Goal: Communication & Community: Ask a question

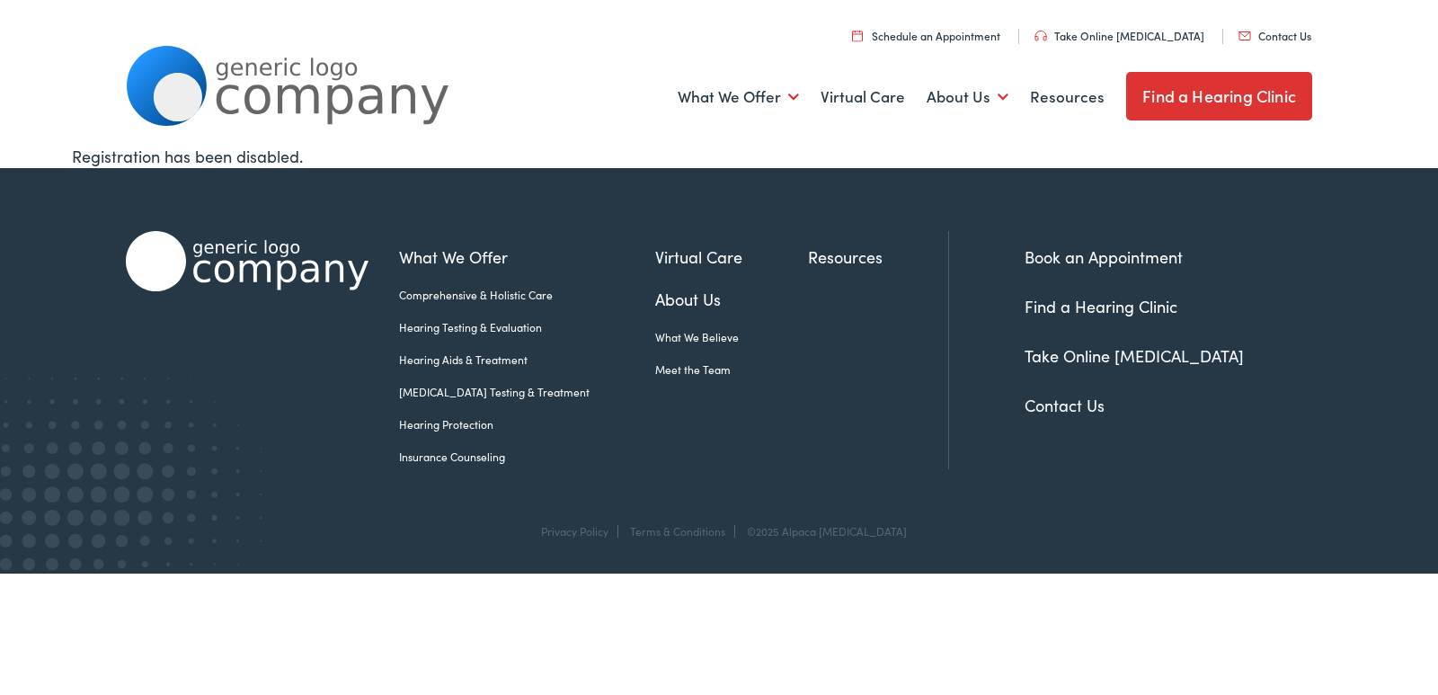
click at [1036, 401] on link "Contact Us" at bounding box center [1065, 405] width 80 height 22
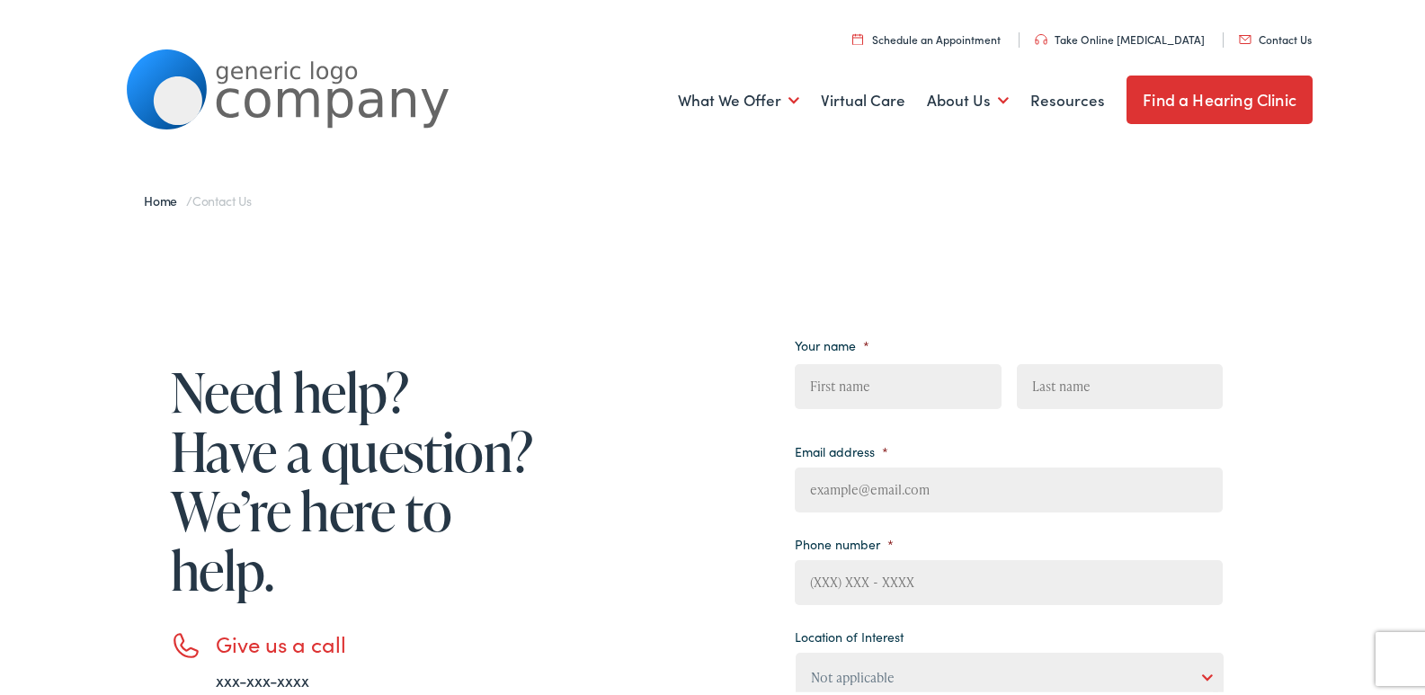
click at [827, 389] on input "First" at bounding box center [898, 383] width 206 height 45
type input "Jade"
type input "Shaw"
type input "Jade@websiteiinfinity.com"
type input "(814) 980-5065"
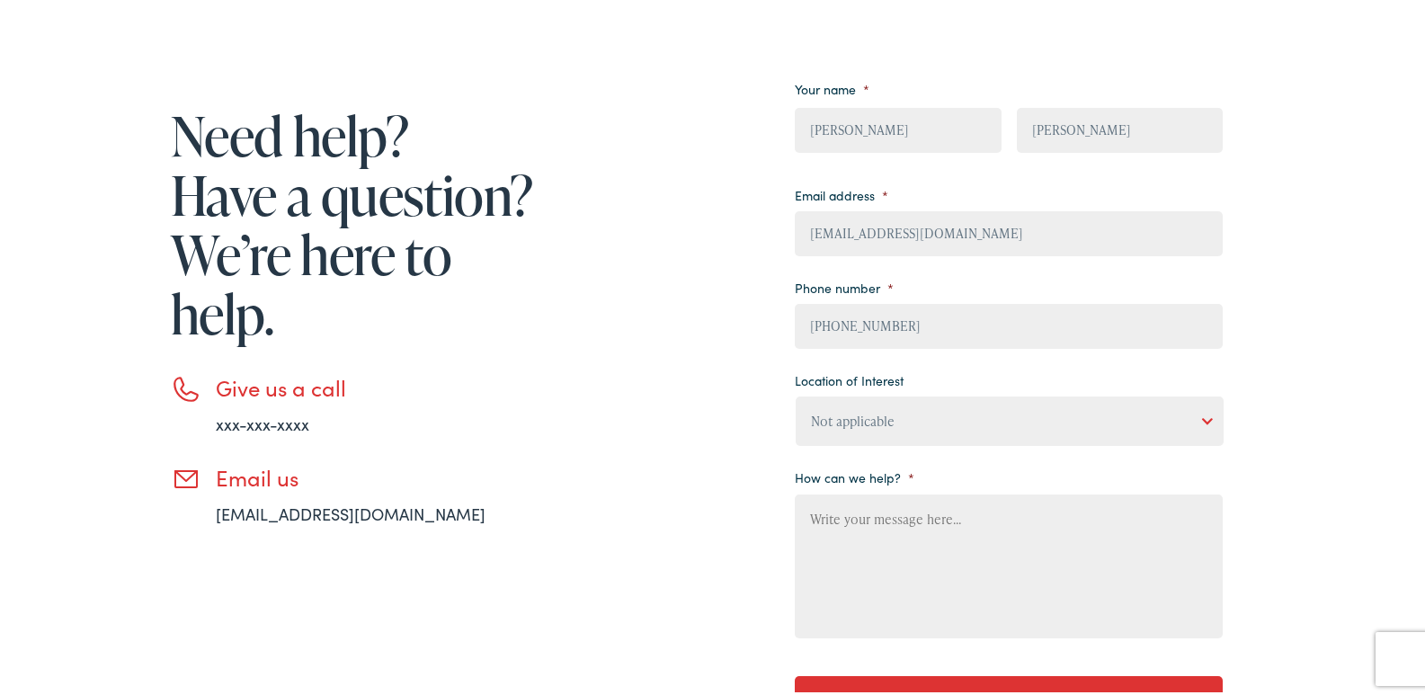
scroll to position [299, 0]
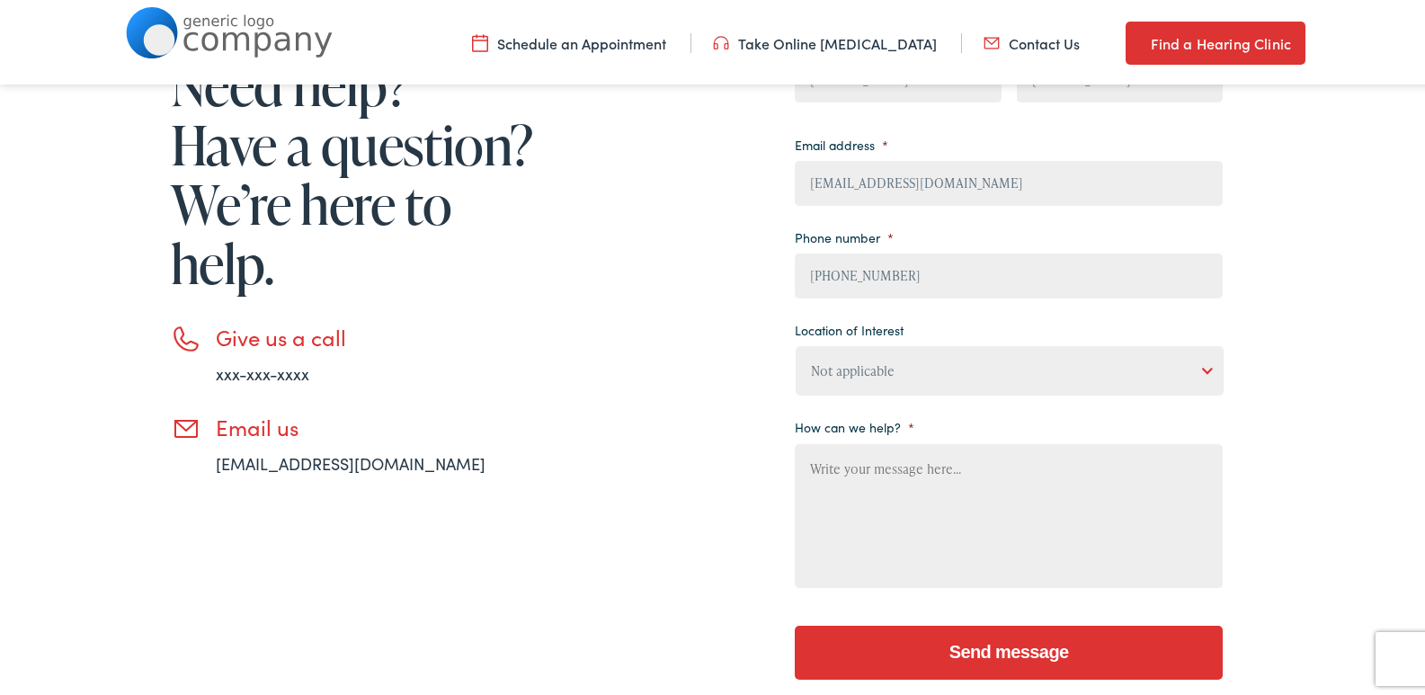
click at [891, 368] on select "Not applicable Estes Audiology, Seguin Estes Audiology, San Antonio Estes Audio…" at bounding box center [1010, 367] width 428 height 49
select select "Estes Audiology, Seguin"
click at [796, 343] on select "Not applicable Estes Audiology, Seguin Estes Audiology, San Antonio Estes Audio…" at bounding box center [1010, 367] width 428 height 49
click at [866, 478] on textarea "How can we help? *" at bounding box center [1009, 513] width 428 height 144
paste textarea "Beloved website owner, I’m Jade from Website Infinity—creating sleek, secure, a…"
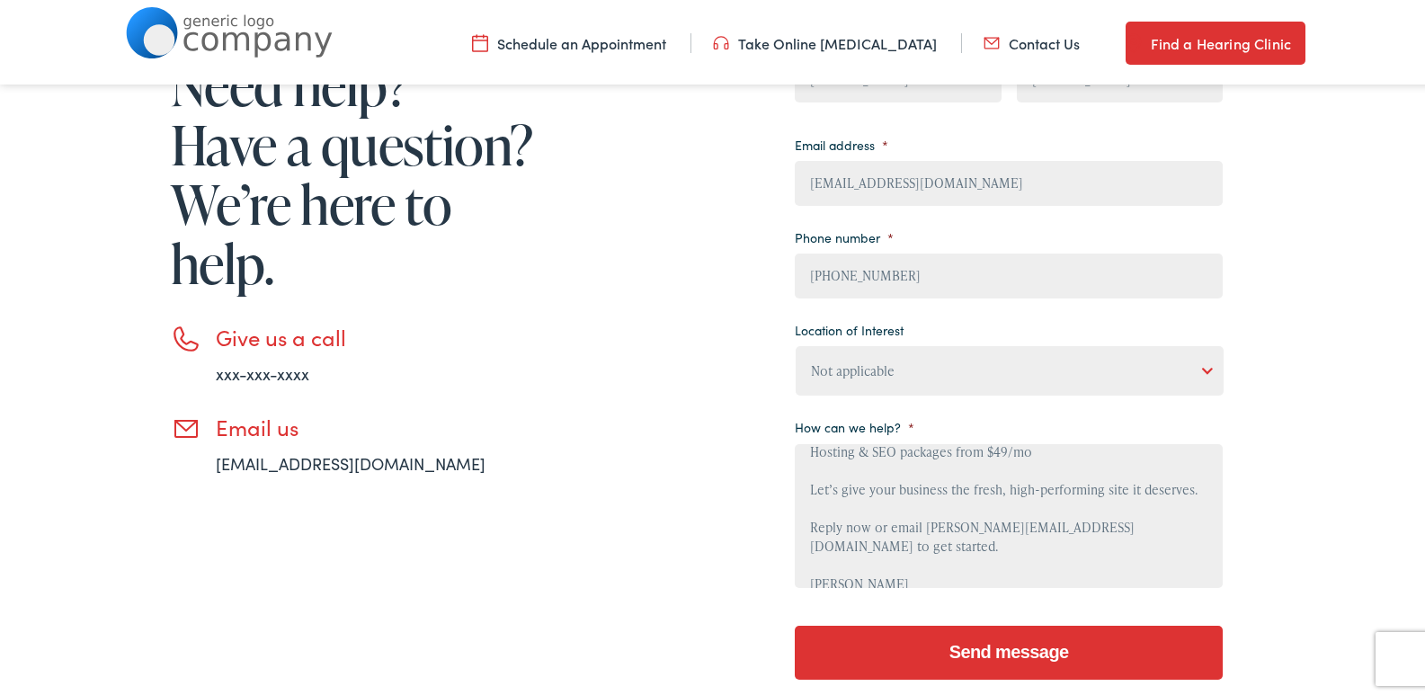
scroll to position [264, 0]
click at [960, 646] on input "Send message" at bounding box center [1009, 649] width 428 height 54
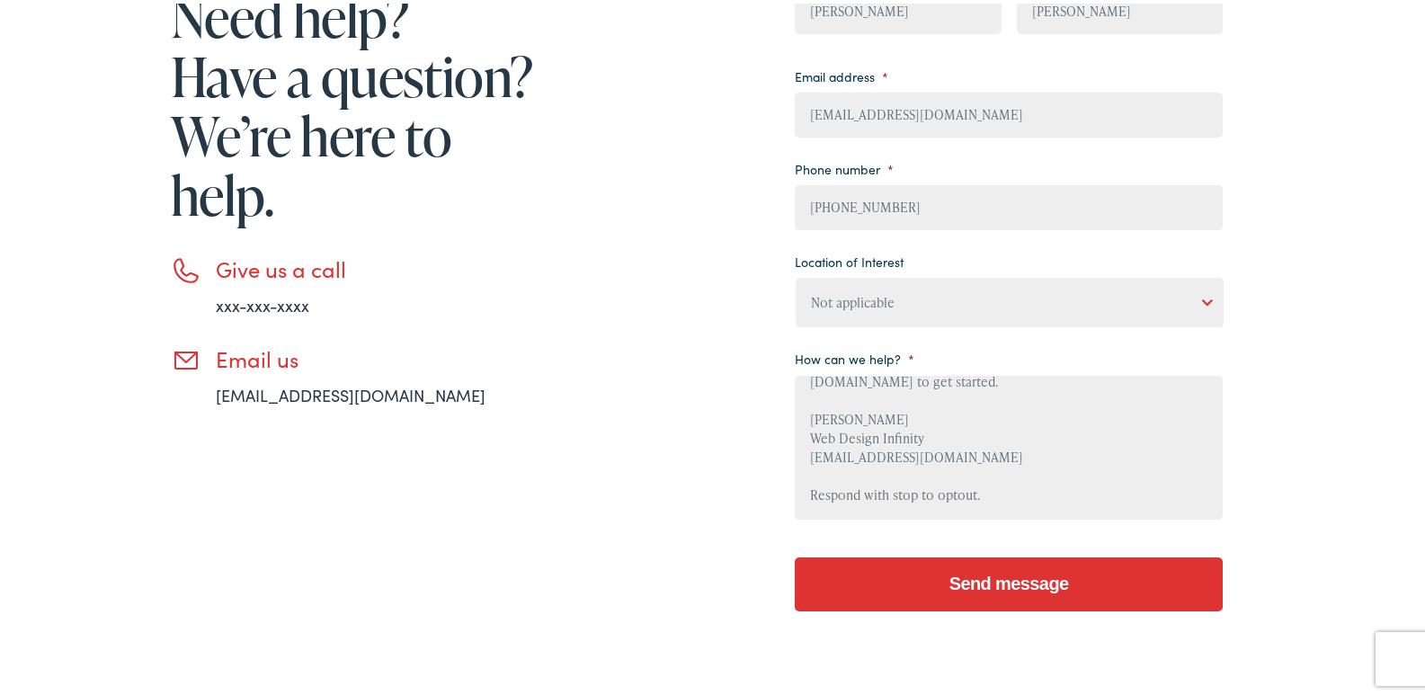
scroll to position [600, 0]
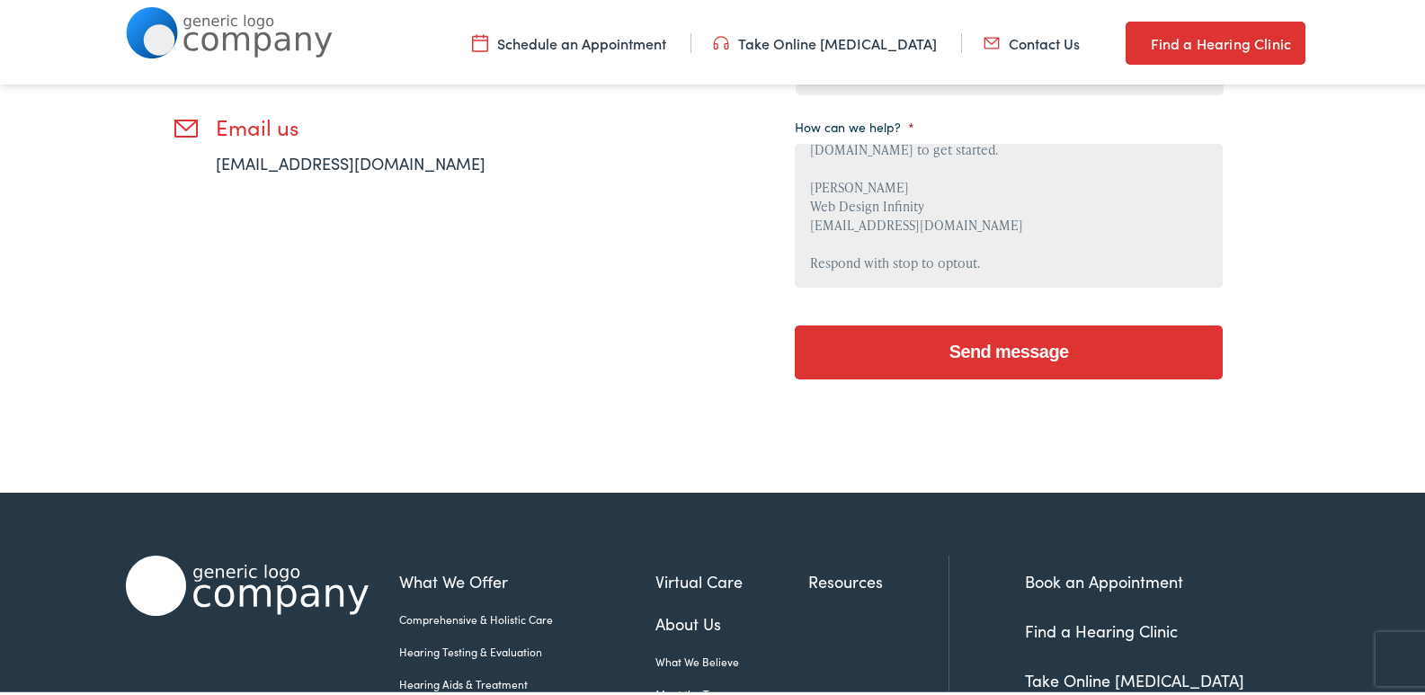
click at [925, 361] on input "Send message" at bounding box center [1009, 349] width 428 height 54
click at [879, 226] on textarea "Beloved website owner, I’m Jade from Website Infinity—creating sleek, secure, a…" at bounding box center [1009, 212] width 428 height 144
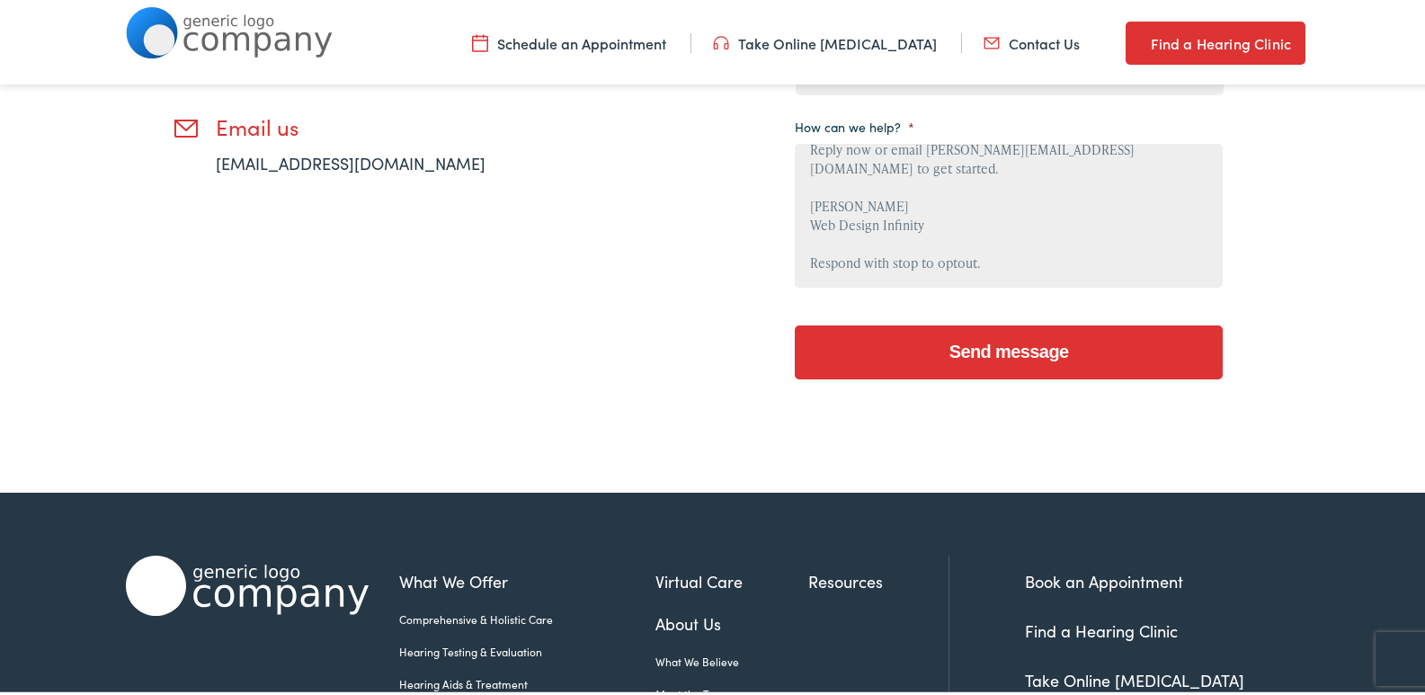
click at [936, 343] on input "Send message" at bounding box center [1009, 349] width 428 height 54
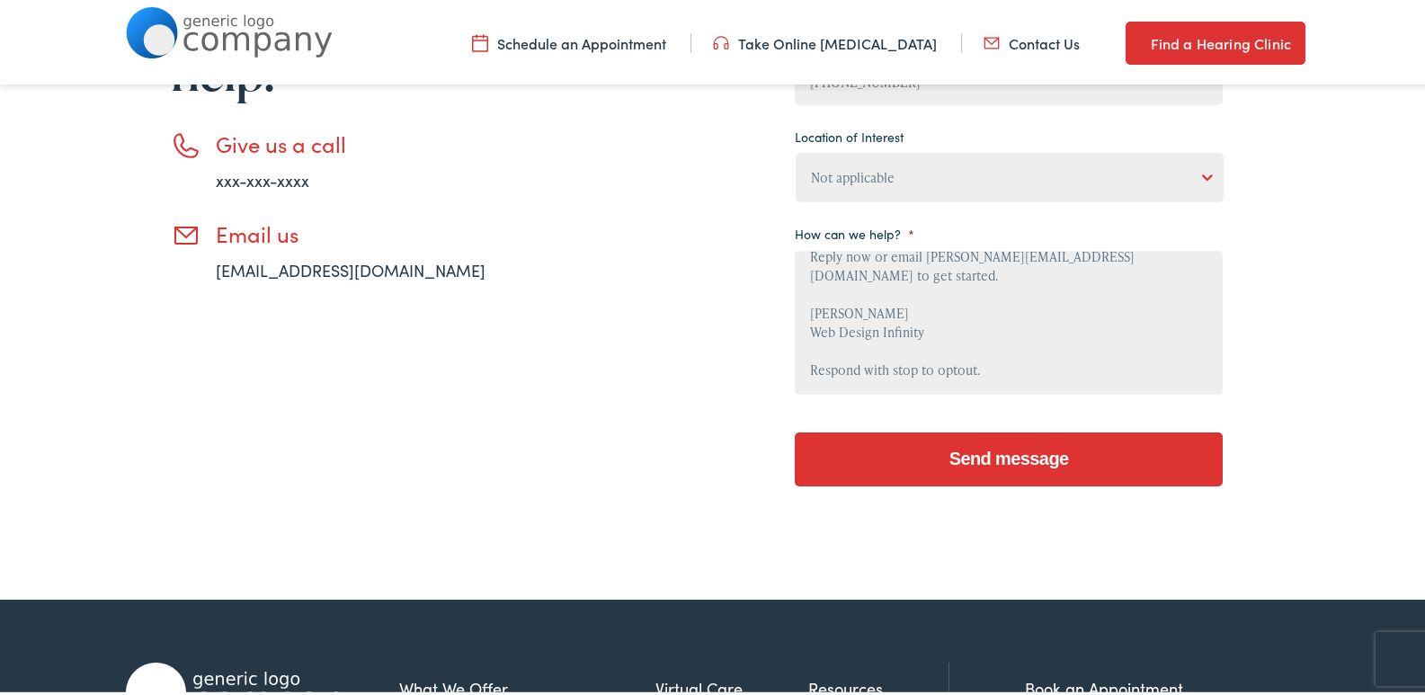
scroll to position [450, 0]
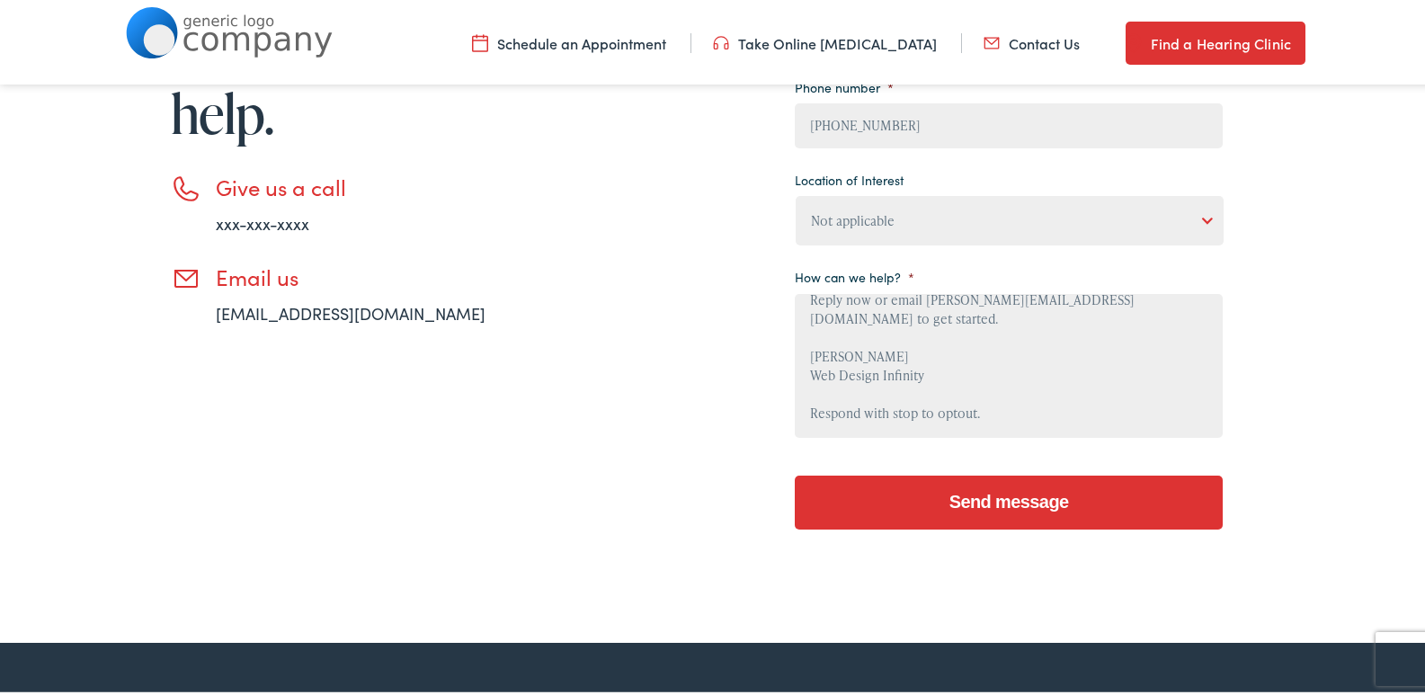
click at [838, 377] on textarea "Beloved website owner, I’m Jade from Website Infinity—creating sleek, secure, a…" at bounding box center [1009, 362] width 428 height 144
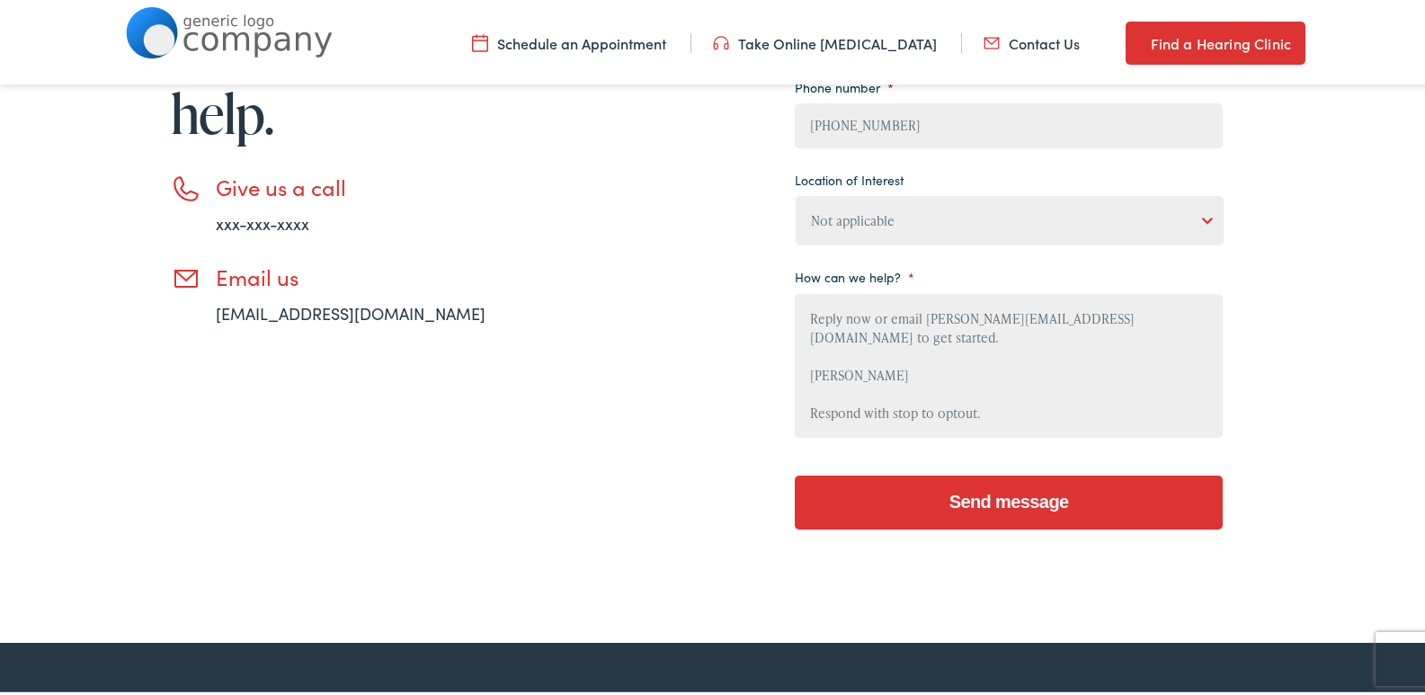
click at [838, 377] on textarea "Beloved website owner, I’m Jade from Website Infinity—creating sleek, secure, a…" at bounding box center [1009, 362] width 428 height 144
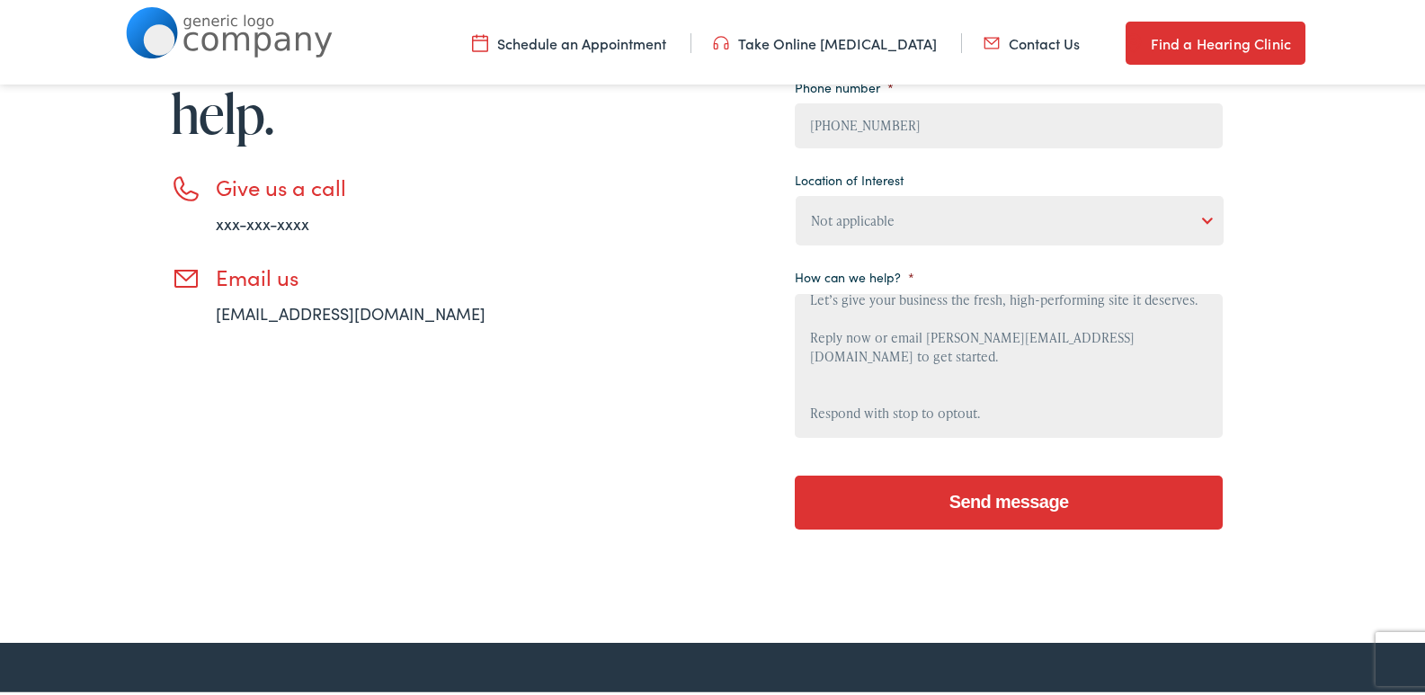
scroll to position [208, 0]
type textarea "Beloved website owner, I’m Jade from Website Infinity—creating sleek, secure, a…"
click at [914, 488] on input "Send message" at bounding box center [1009, 499] width 428 height 54
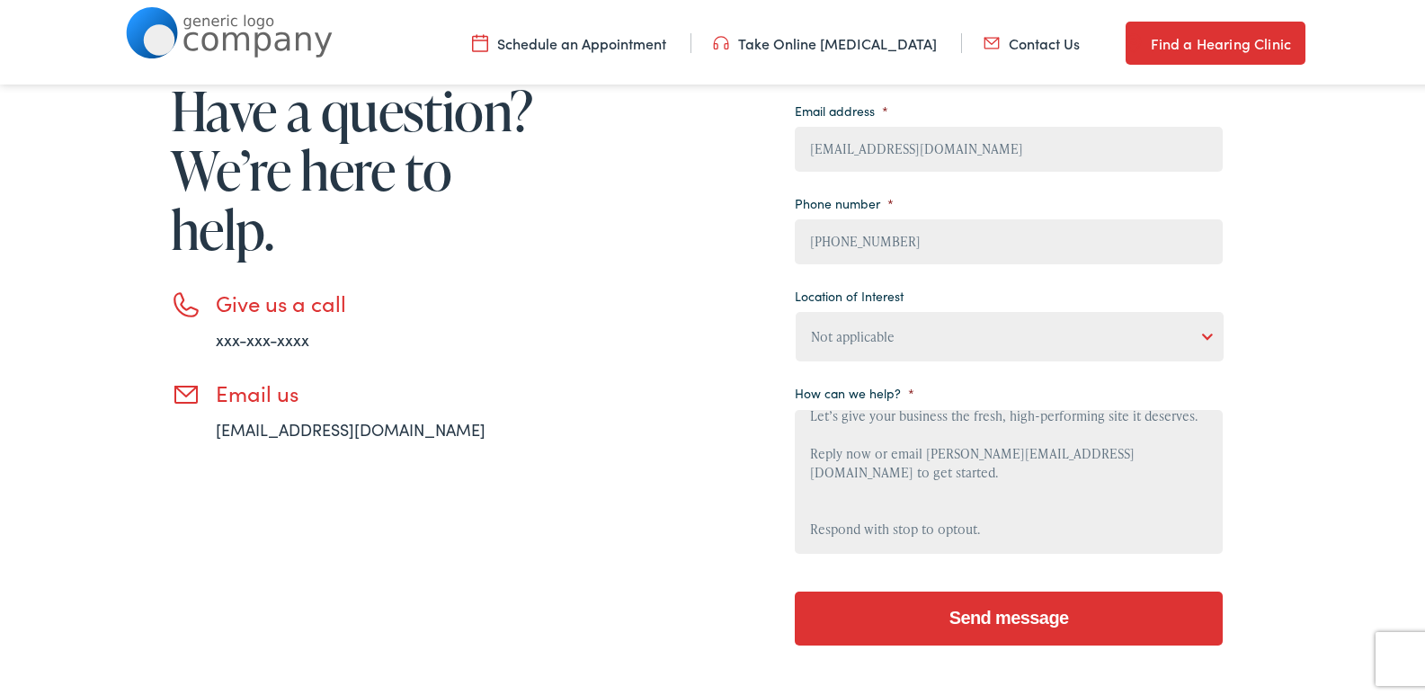
scroll to position [299, 0]
